Goal: Communication & Community: Answer question/provide support

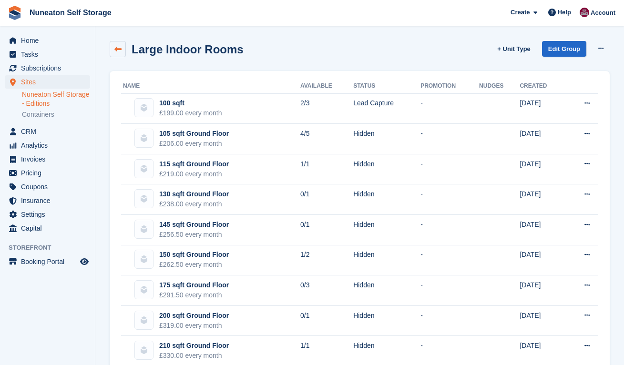
click at [117, 50] on icon at bounding box center [117, 49] width 7 height 7
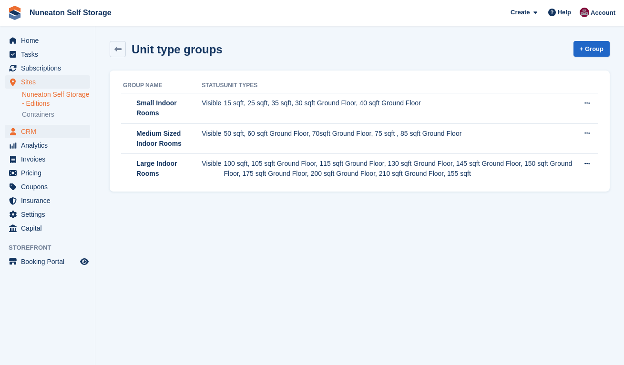
click at [29, 132] on span "CRM" at bounding box center [49, 131] width 57 height 13
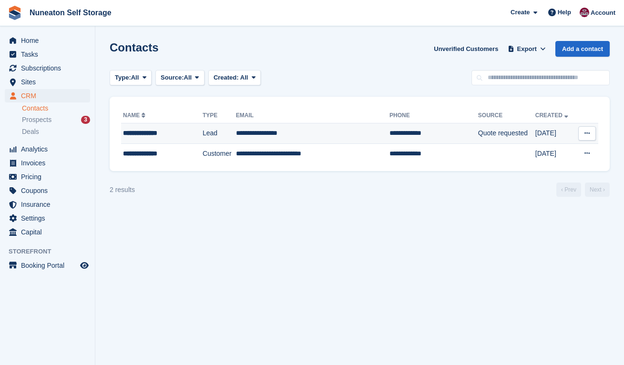
click at [138, 135] on div "**********" at bounding box center [157, 133] width 69 height 10
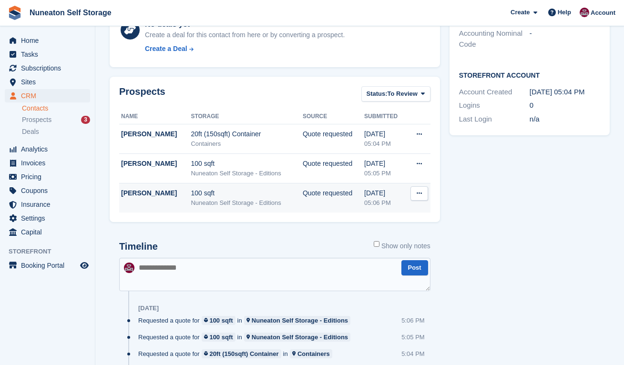
scroll to position [219, 0]
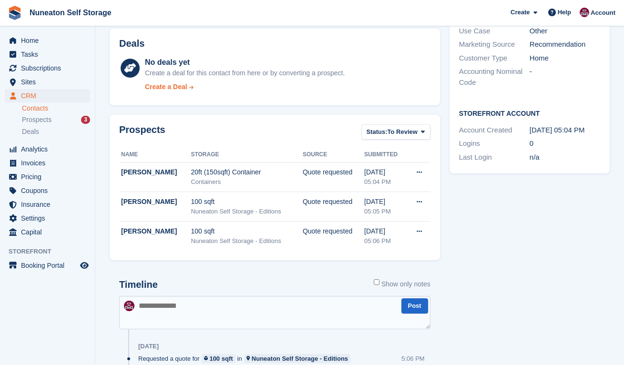
click at [176, 87] on div "Create a Deal" at bounding box center [166, 87] width 42 height 10
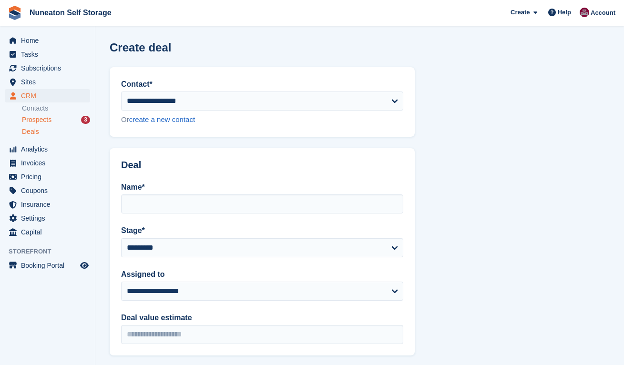
click at [39, 120] on span "Prospects" at bounding box center [37, 119] width 30 height 9
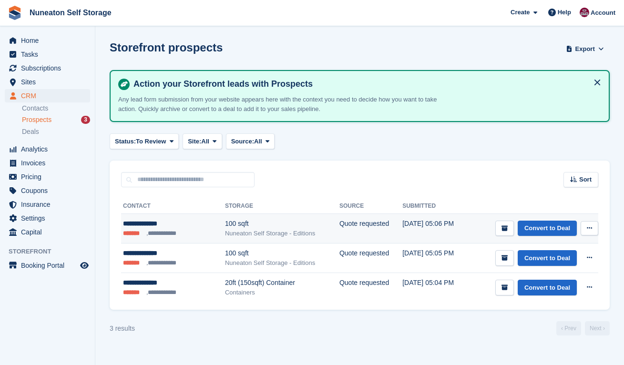
click at [165, 223] on div "**********" at bounding box center [163, 224] width 80 height 10
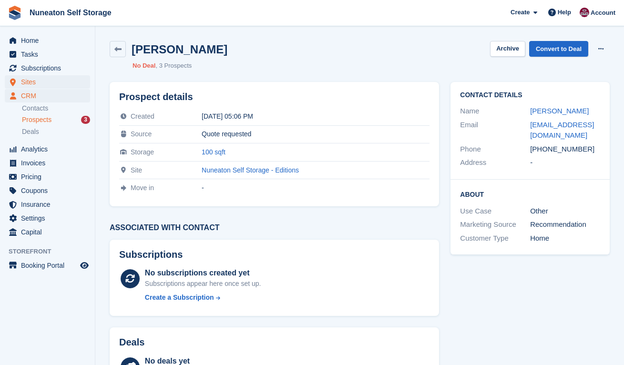
click at [38, 85] on span "Sites" at bounding box center [49, 81] width 57 height 13
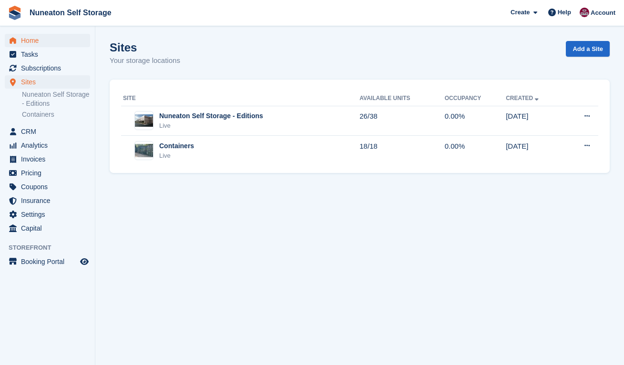
click at [31, 42] on span "Home" at bounding box center [49, 40] width 57 height 13
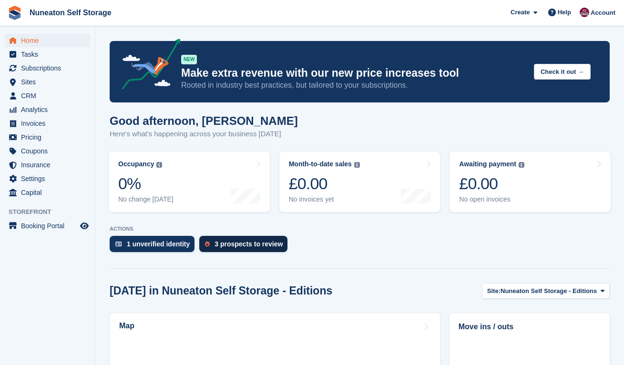
click at [233, 246] on div "3 prospects to review" at bounding box center [249, 244] width 68 height 8
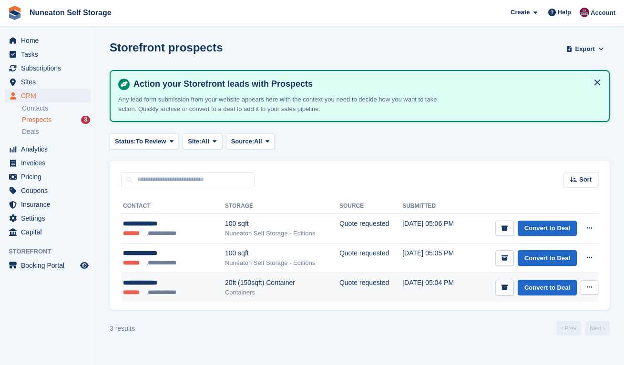
click at [589, 289] on icon at bounding box center [589, 287] width 5 height 6
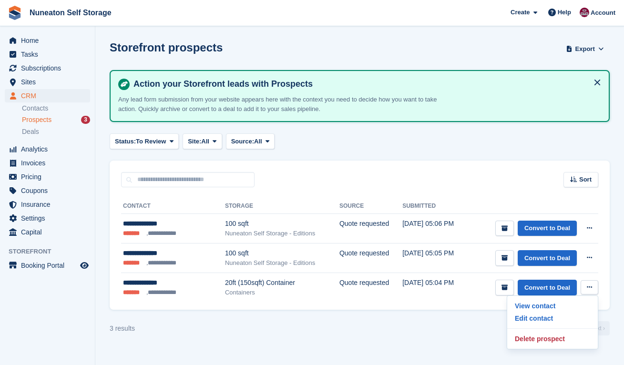
click at [379, 332] on div "3 results ‹ Prev Next ›" at bounding box center [360, 328] width 500 height 14
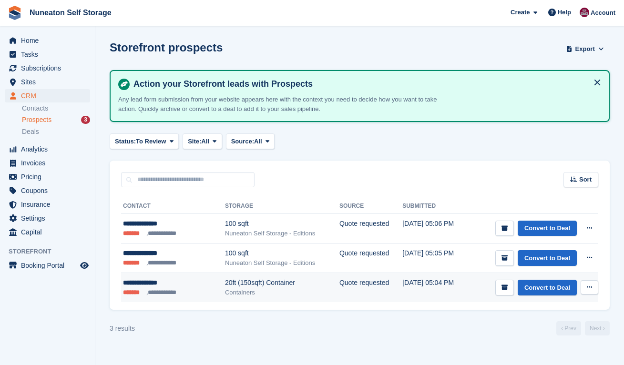
click at [161, 282] on div "**********" at bounding box center [163, 283] width 80 height 10
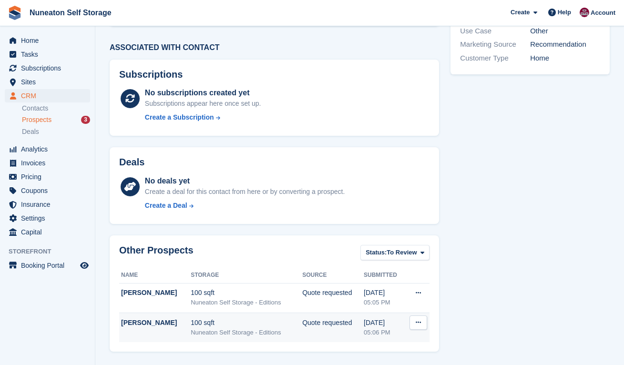
scroll to position [180, 0]
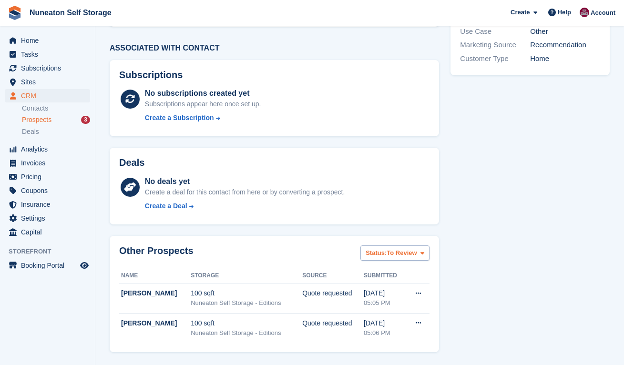
click at [407, 250] on span "To Review" at bounding box center [402, 253] width 30 height 10
click at [464, 227] on div "Contact Details Name Sylvia Parsons Email dozymoo05@aol.com Phone +447894575035…" at bounding box center [530, 127] width 171 height 461
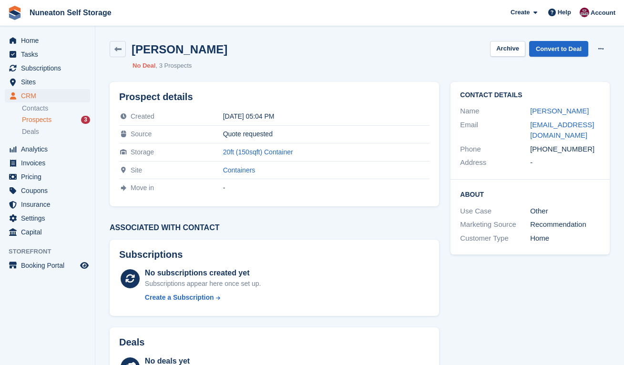
scroll to position [0, 0]
click at [122, 50] on link at bounding box center [118, 49] width 16 height 16
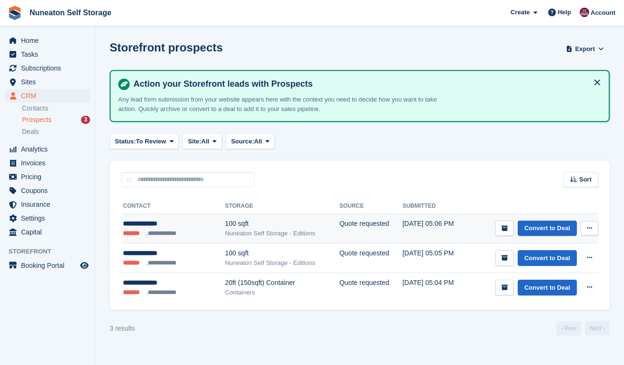
click at [159, 224] on div "**********" at bounding box center [163, 224] width 80 height 10
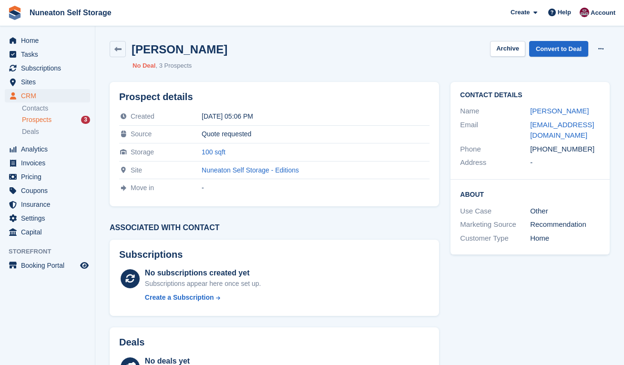
click at [176, 51] on h2 "[PERSON_NAME]" at bounding box center [180, 49] width 96 height 13
click at [551, 113] on link "[PERSON_NAME]" at bounding box center [559, 111] width 59 height 8
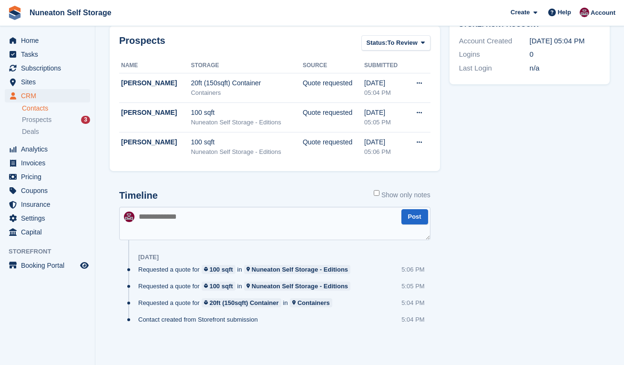
scroll to position [308, 0]
click at [235, 218] on textarea at bounding box center [274, 223] width 311 height 33
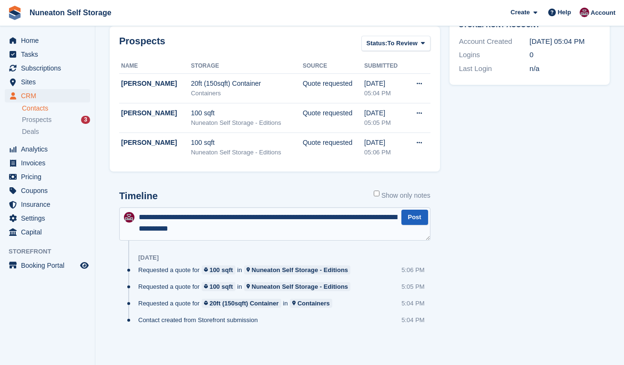
type textarea "**********"
click at [418, 214] on button "Post" at bounding box center [414, 218] width 27 height 16
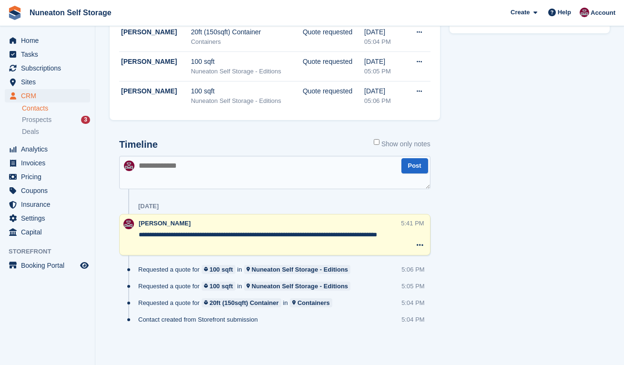
scroll to position [359, 0]
click at [421, 246] on icon at bounding box center [420, 246] width 7 height 8
click at [319, 223] on div "[PERSON_NAME]" at bounding box center [268, 224] width 258 height 10
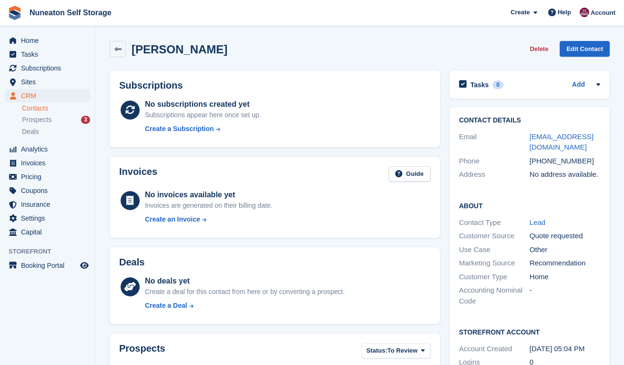
scroll to position [0, 0]
click at [99, 153] on section "[PERSON_NAME] Delete Edit Contact Subscriptions No subscriptions created yet Su…" at bounding box center [359, 362] width 529 height 725
click at [38, 120] on span "Prospects" at bounding box center [37, 119] width 30 height 9
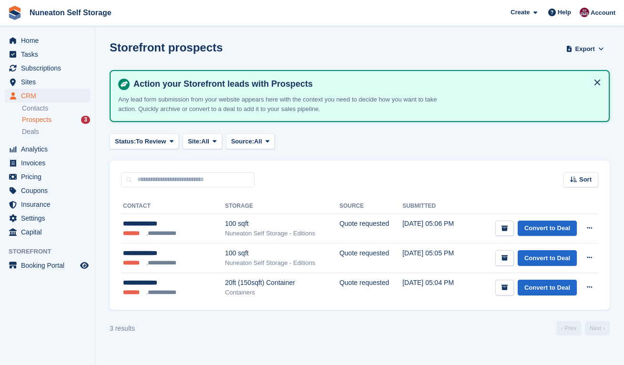
click at [316, 161] on div "Sort Sort by Date submitted Submitted (oldest first) Submitted (newest first)" at bounding box center [360, 174] width 500 height 27
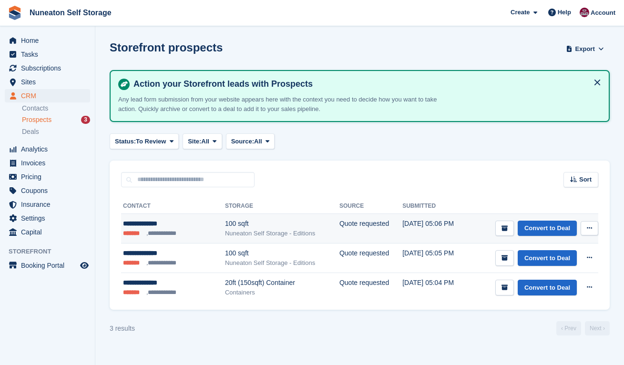
click at [137, 221] on div "**********" at bounding box center [163, 224] width 80 height 10
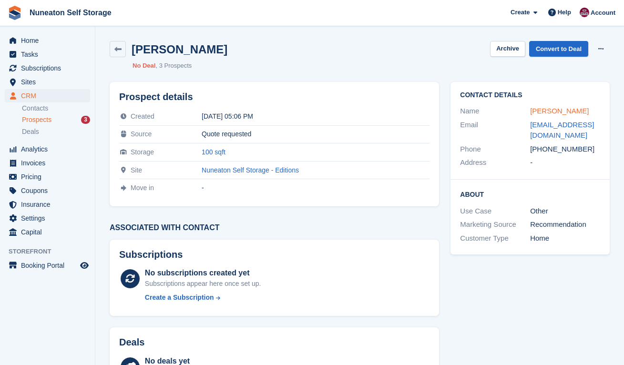
click at [539, 110] on link "[PERSON_NAME]" at bounding box center [559, 111] width 59 height 8
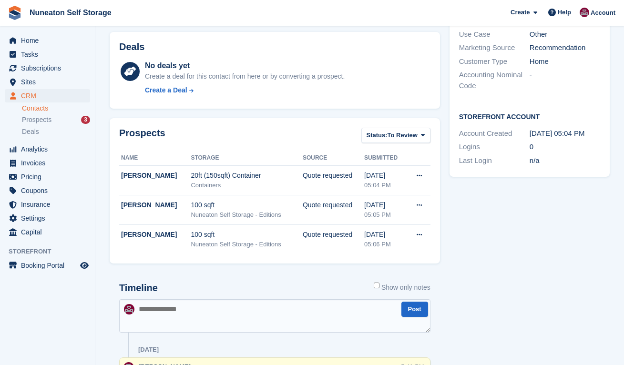
scroll to position [215, 0]
click at [448, 211] on div "Tasks 0 Add No tasks related to Sylvia Parsons Contact Details Email dozymoo05@…" at bounding box center [530, 176] width 170 height 651
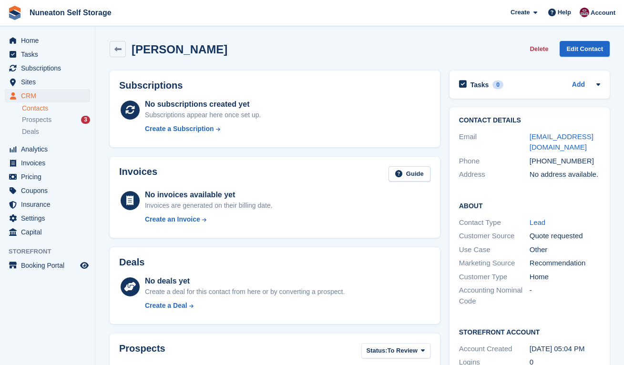
scroll to position [0, 0]
click at [443, 196] on div "Invoices Guide No invoices available yet Invoices are generated on their billin…" at bounding box center [275, 197] width 340 height 91
click at [121, 52] on icon at bounding box center [117, 49] width 7 height 7
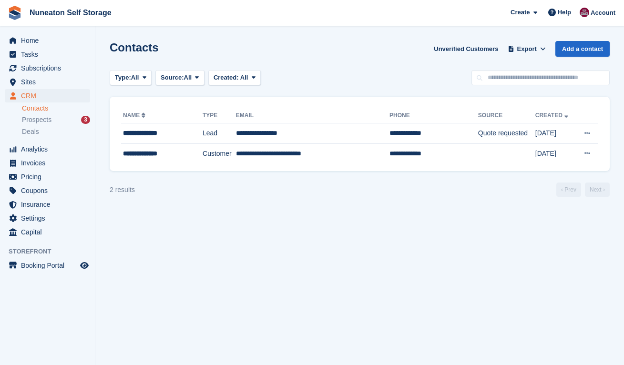
click at [102, 162] on section "Contacts Unverified Customers Export Export Contacts Export a CSV of all Contac…" at bounding box center [359, 182] width 529 height 365
click at [29, 43] on span "Home" at bounding box center [49, 40] width 57 height 13
